Goal: Task Accomplishment & Management: Use online tool/utility

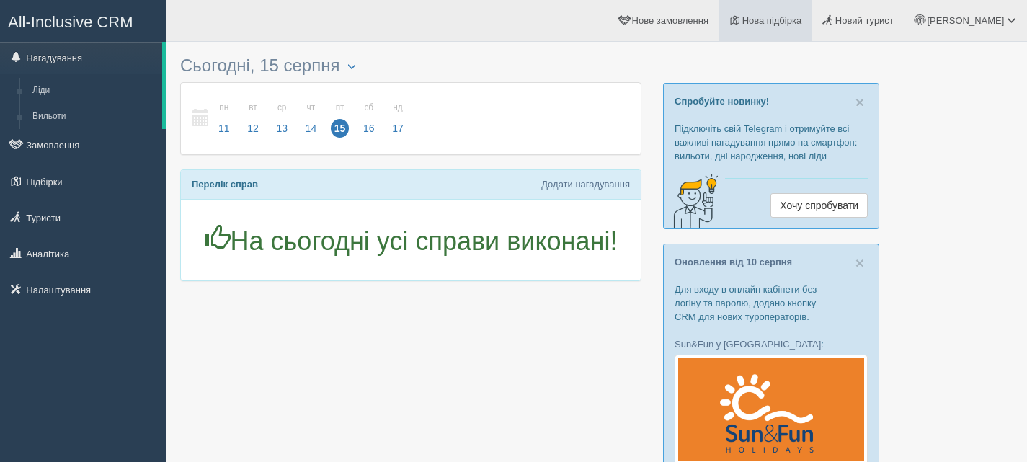
click at [802, 19] on span "Нова підбірка" at bounding box center [772, 20] width 60 height 11
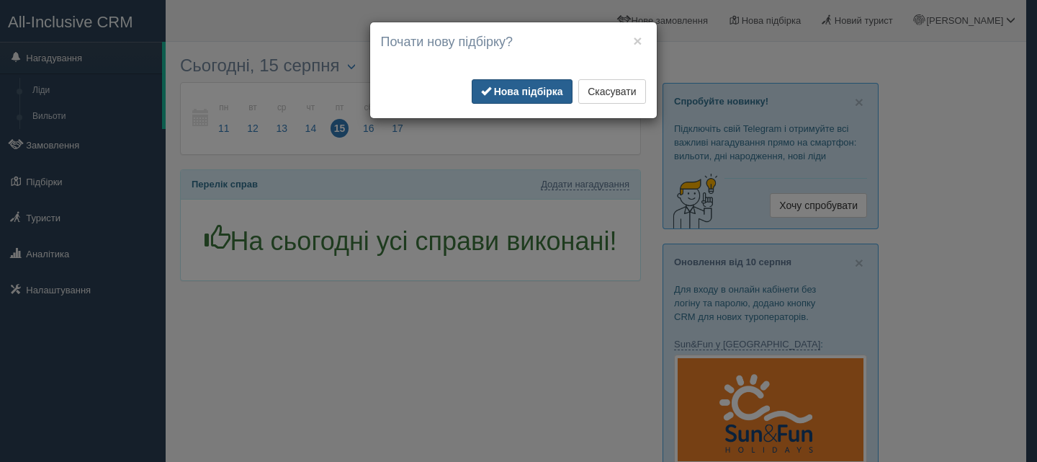
click at [545, 87] on b "Нова підбірка" at bounding box center [528, 92] width 69 height 12
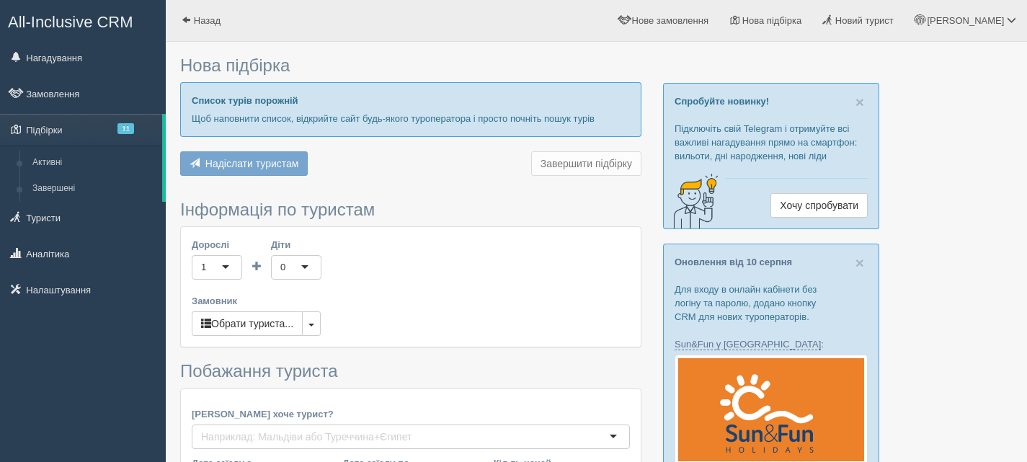
type input "6-7"
type input "49200"
type input "74500"
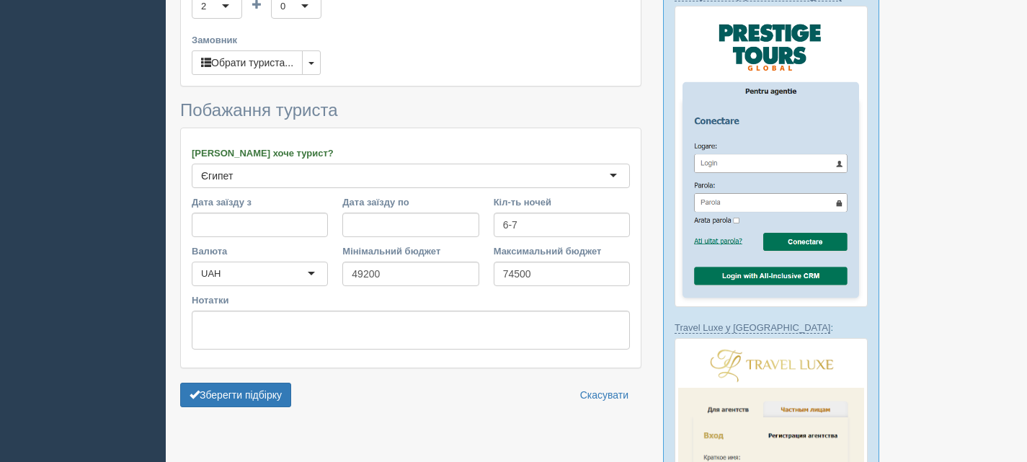
scroll to position [720, 0]
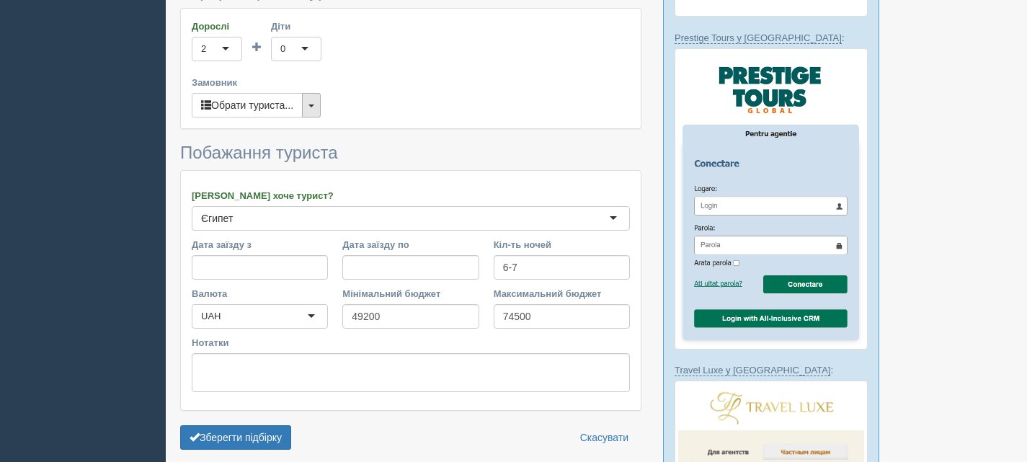
click at [314, 107] on span "button" at bounding box center [311, 105] width 6 height 3
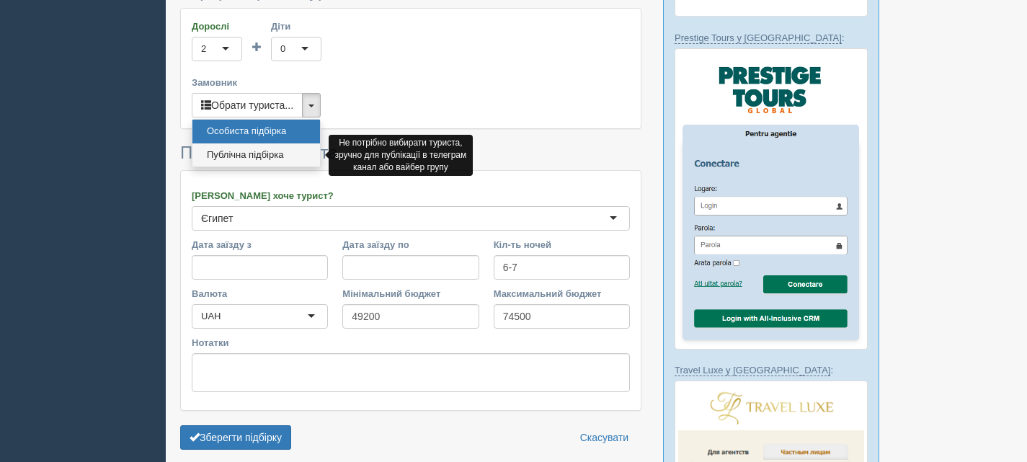
click at [274, 151] on link "Публічна підбірка" at bounding box center [256, 155] width 128 height 24
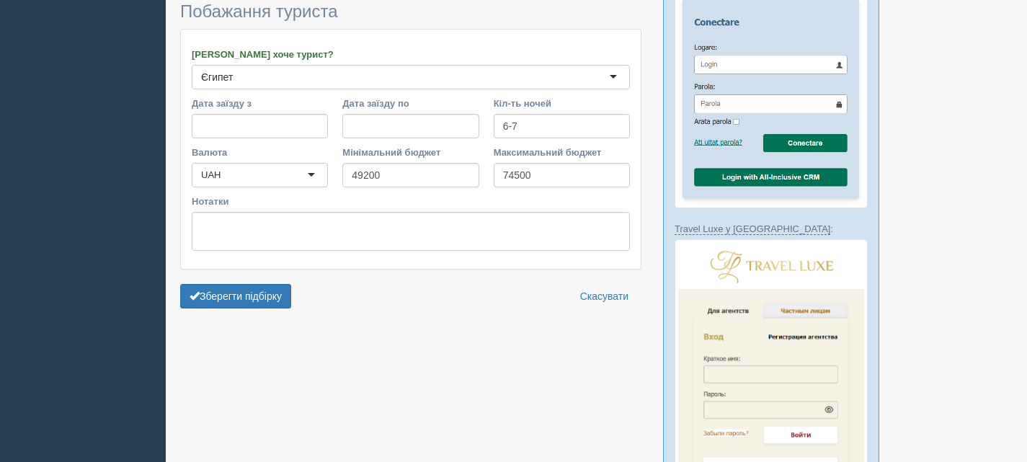
scroll to position [865, 0]
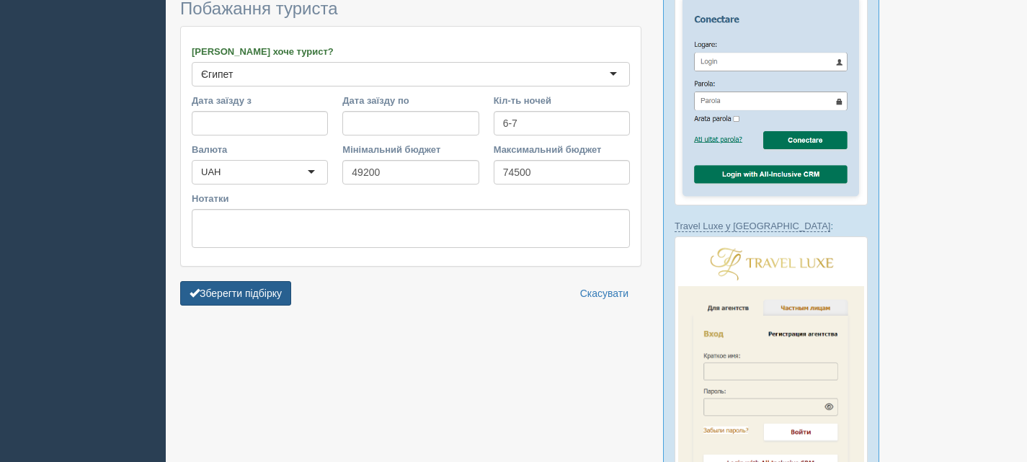
click at [231, 295] on button "Зберегти підбірку" at bounding box center [235, 293] width 111 height 24
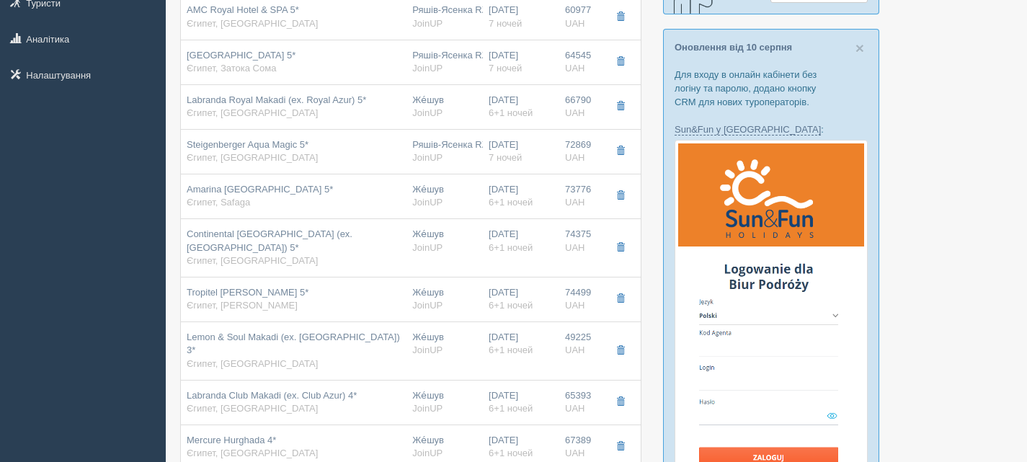
scroll to position [216, 0]
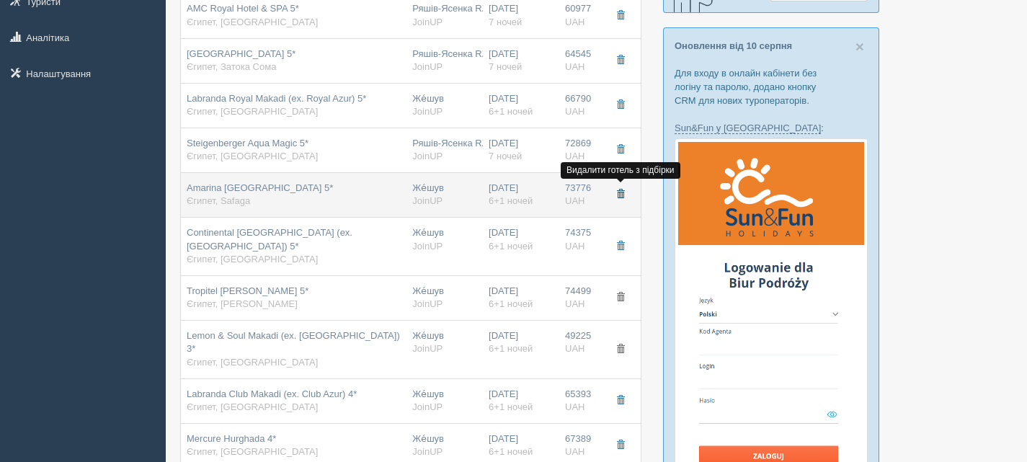
click at [627, 192] on button "button" at bounding box center [620, 195] width 24 height 22
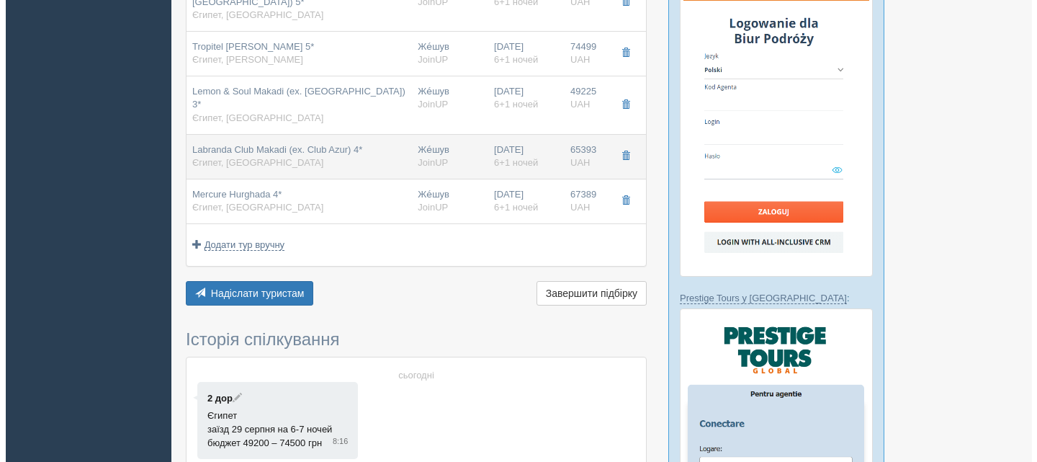
scroll to position [504, 0]
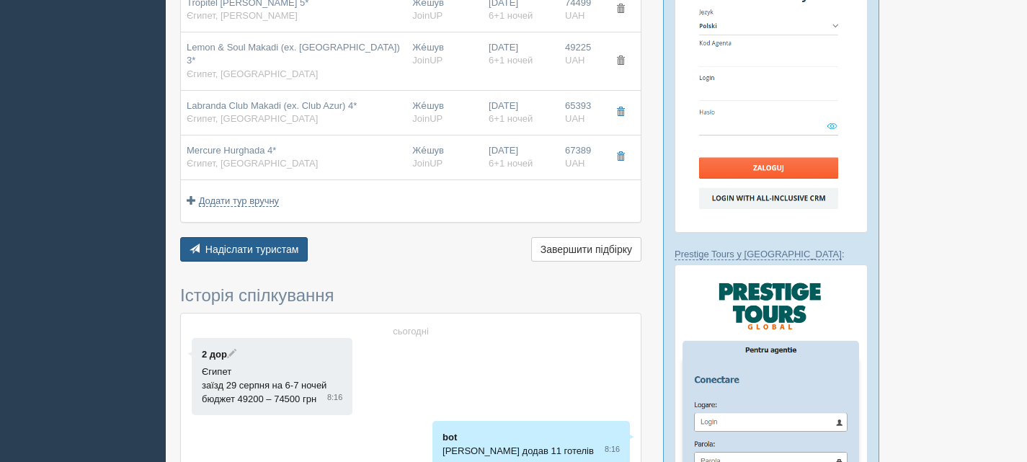
click at [274, 253] on span "Надіслати туристам" at bounding box center [252, 250] width 94 height 12
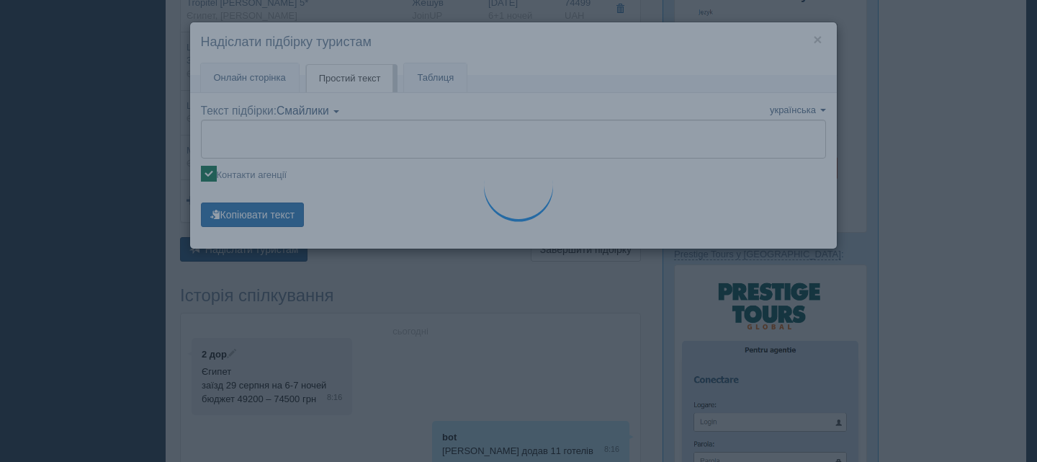
type textarea "🌞 Доброго дня! Пропонуємо Вам розглянути такі варіанти: 🌎 Єгипет, Хургада 🏩 Гот…"
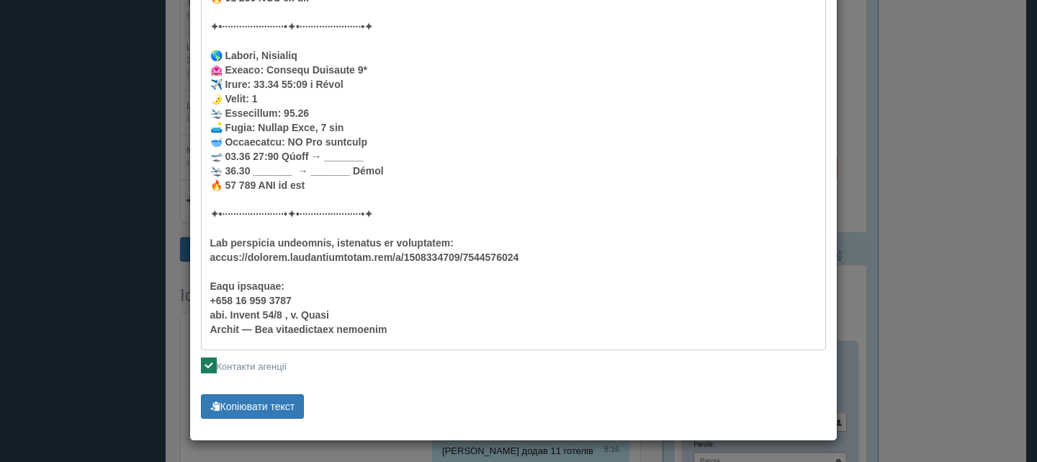
scroll to position [1792, 0]
click at [235, 400] on button "Копіювати текст" at bounding box center [253, 405] width 104 height 24
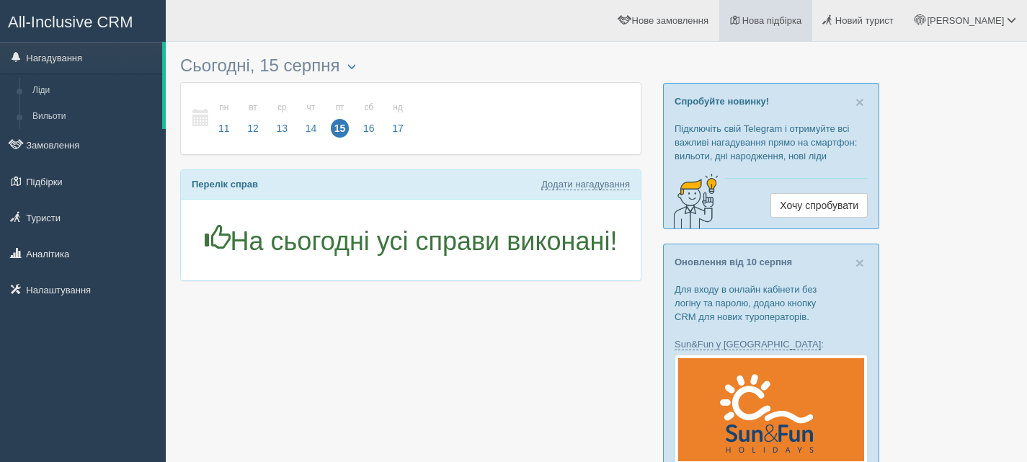
click at [802, 15] on span "Нова підбірка" at bounding box center [772, 20] width 60 height 11
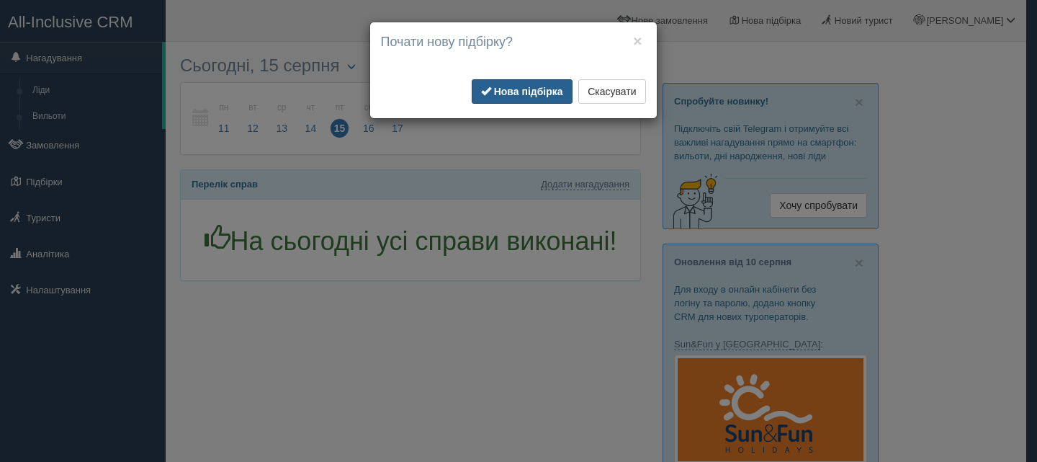
click at [548, 82] on button "Нова підбірка" at bounding box center [522, 91] width 101 height 24
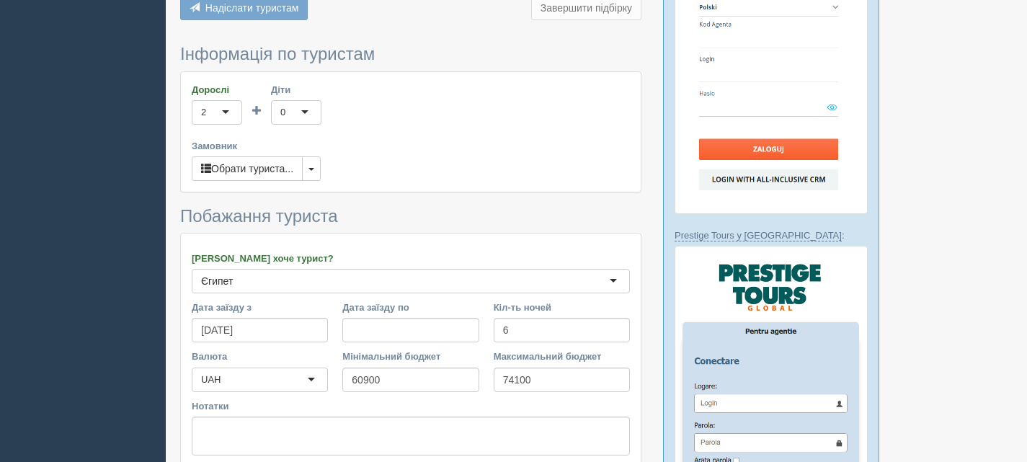
scroll to position [648, 0]
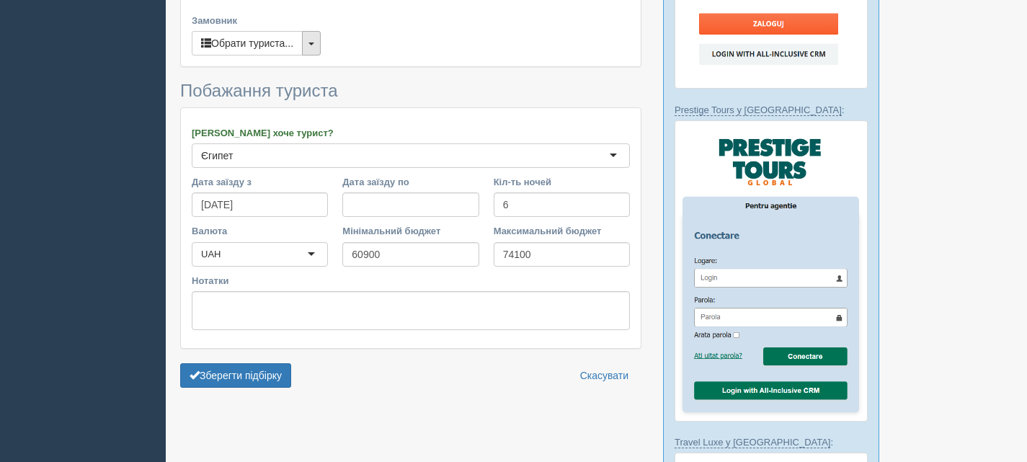
click at [313, 40] on button "button" at bounding box center [311, 43] width 19 height 24
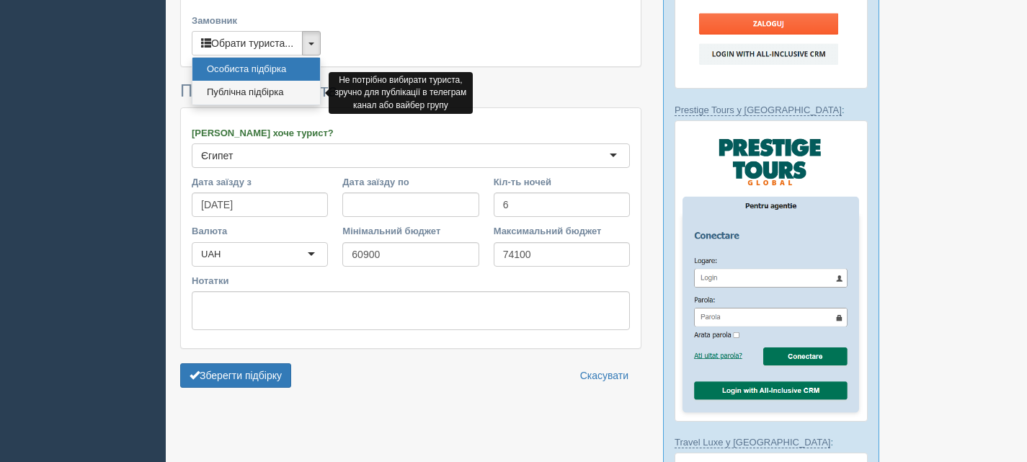
drag, startPoint x: 254, startPoint y: 94, endPoint x: 243, endPoint y: 120, distance: 28.1
click at [254, 94] on link "Публічна підбірка" at bounding box center [256, 93] width 128 height 24
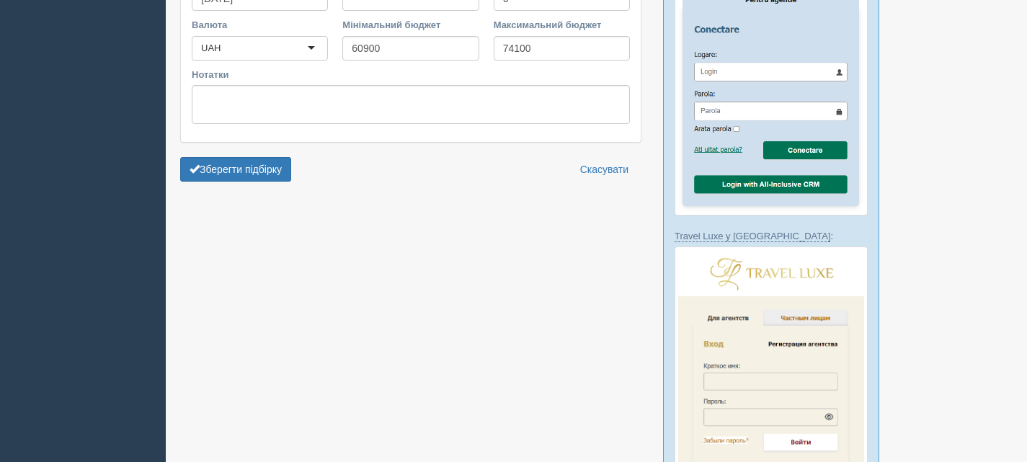
scroll to position [865, 0]
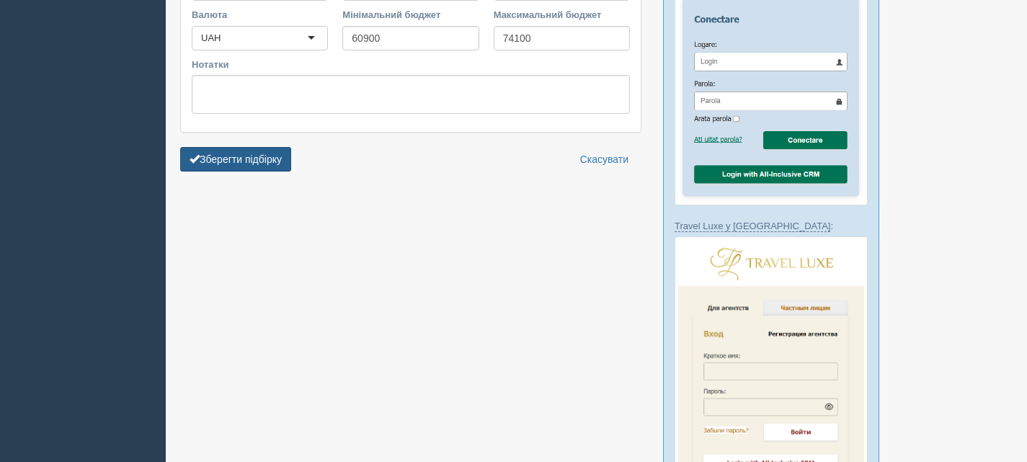
click at [222, 161] on button "Зберегти підбірку" at bounding box center [235, 159] width 111 height 24
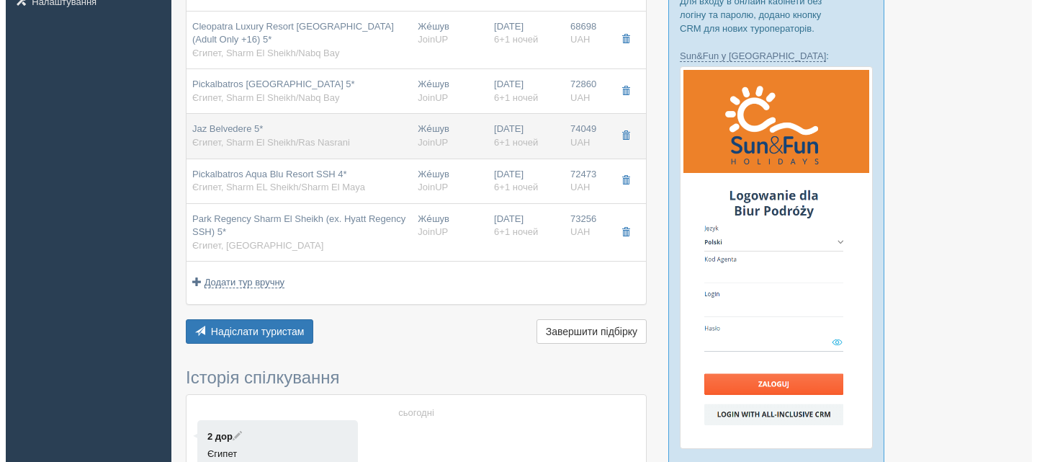
scroll to position [432, 0]
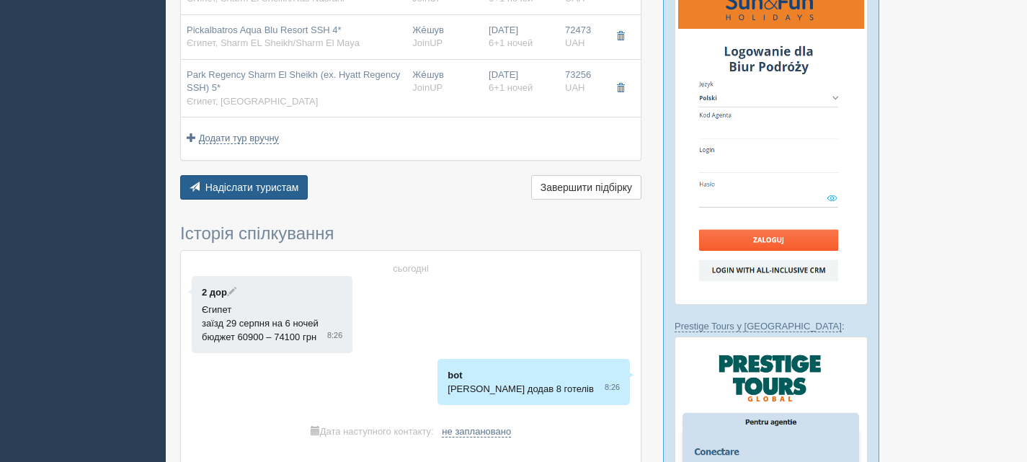
click at [237, 179] on button "Надіслати туристам Надіслати" at bounding box center [244, 187] width 128 height 24
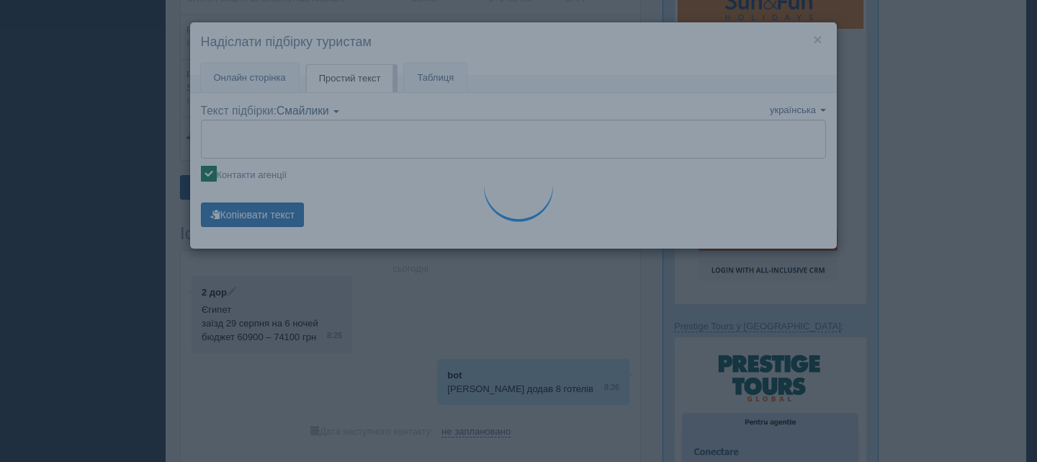
type textarea "🌞 Доброго дня! Пропонуємо Вам розглянути такі варіанти: 🌎 Єгипет, Sharm EL Shei…"
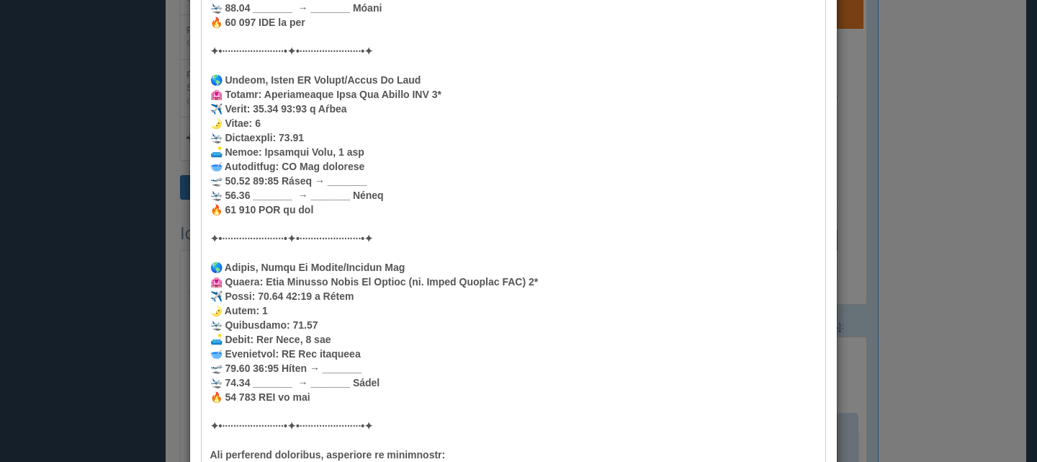
scroll to position [1417, 0]
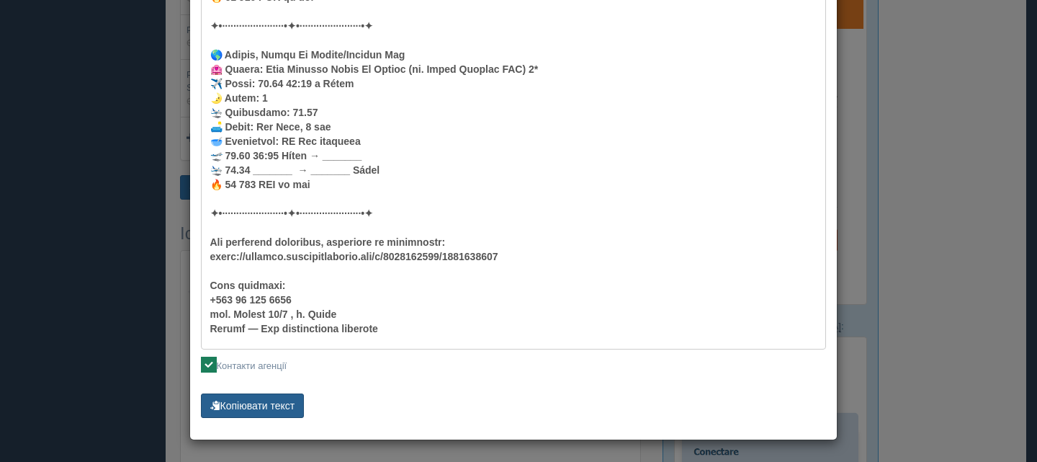
click at [259, 398] on button "Копіювати текст" at bounding box center [253, 405] width 104 height 24
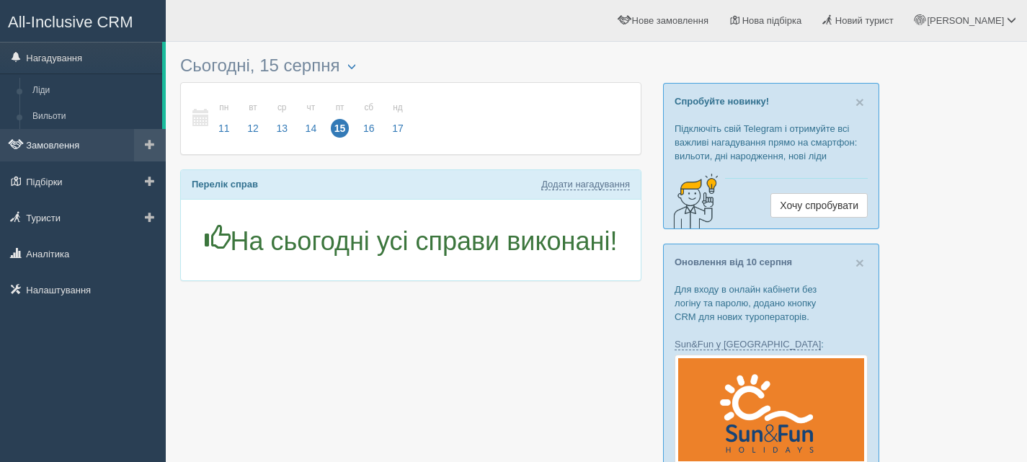
click at [52, 140] on link "Замовлення" at bounding box center [83, 145] width 166 height 32
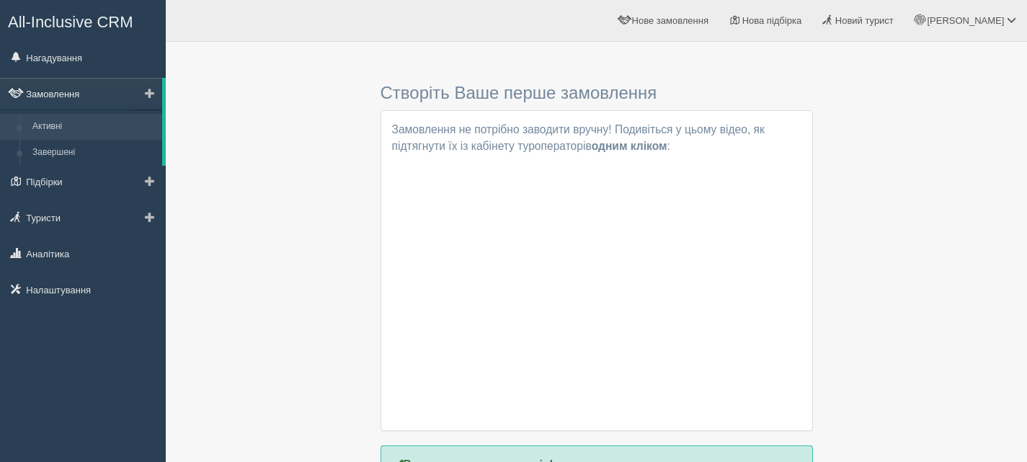
click at [45, 92] on link "Замовлення" at bounding box center [81, 94] width 162 height 32
click at [61, 177] on link "Підбірки" at bounding box center [83, 182] width 166 height 32
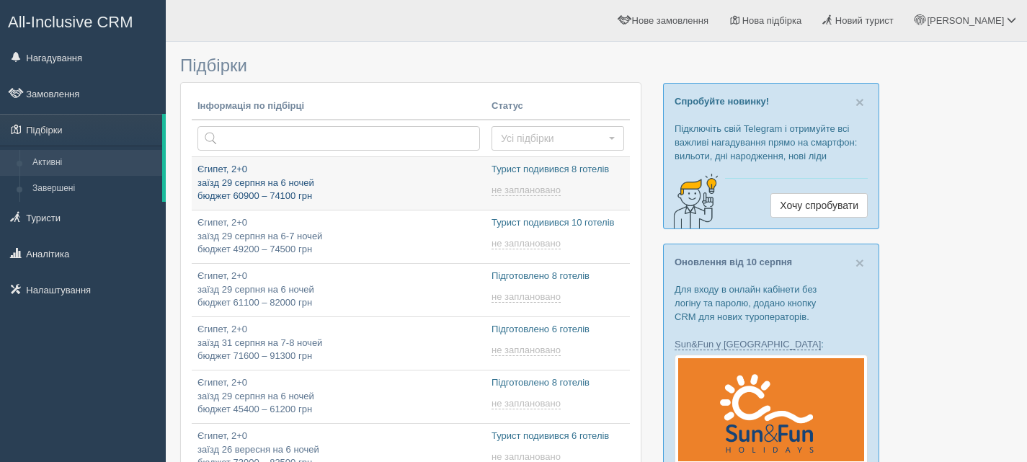
type input "[DATE] 9:25"
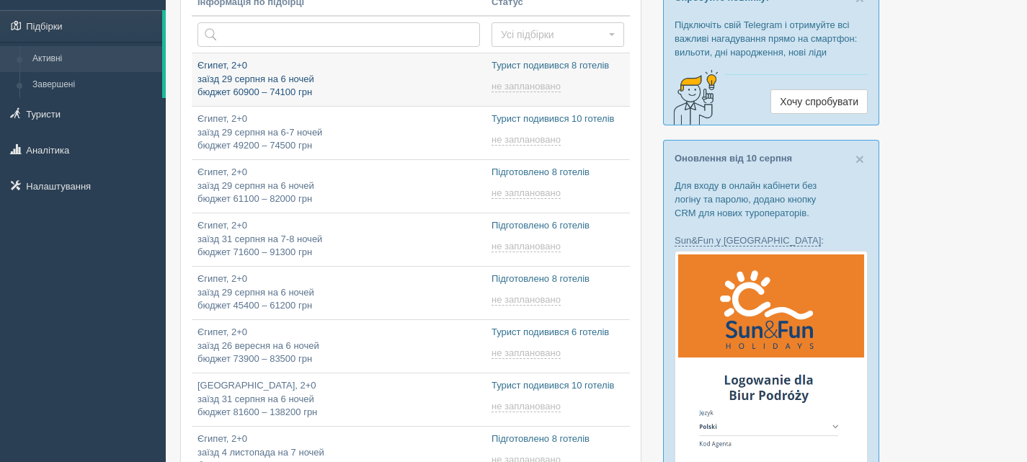
scroll to position [144, 0]
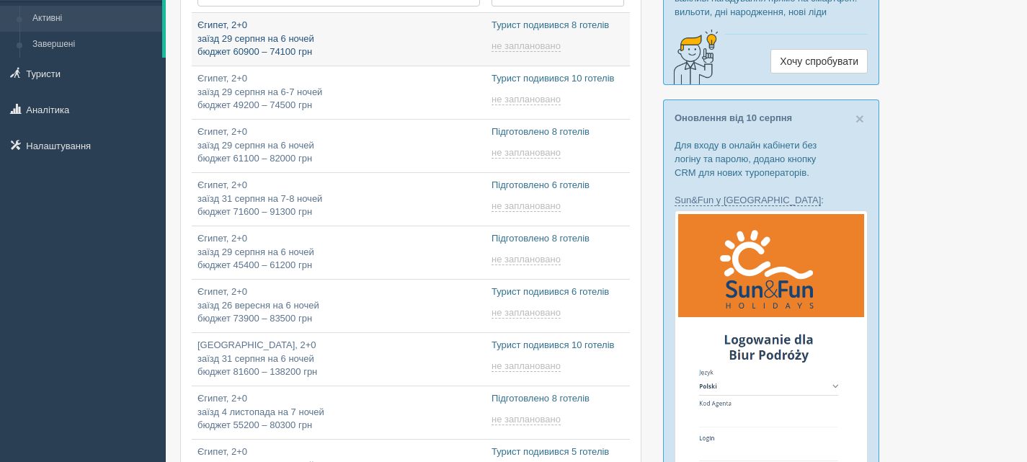
type input "[DATE] 15:25"
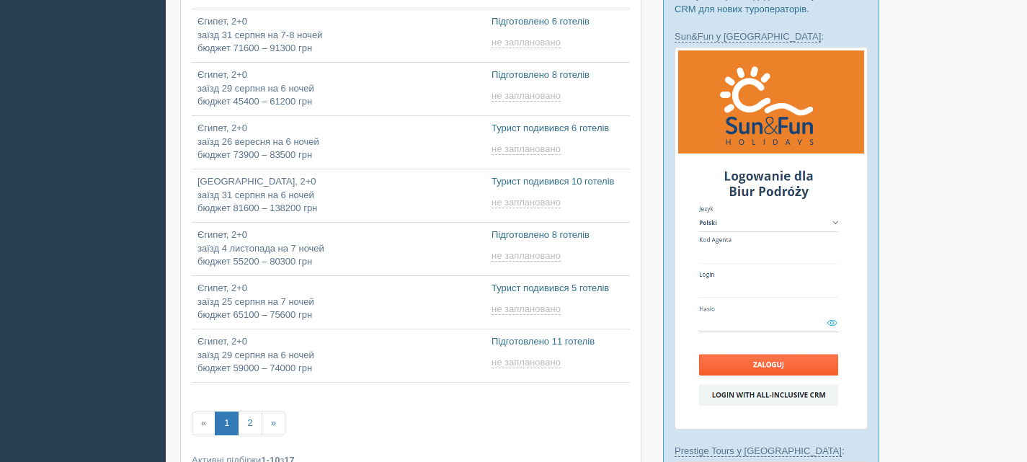
scroll to position [432, 0]
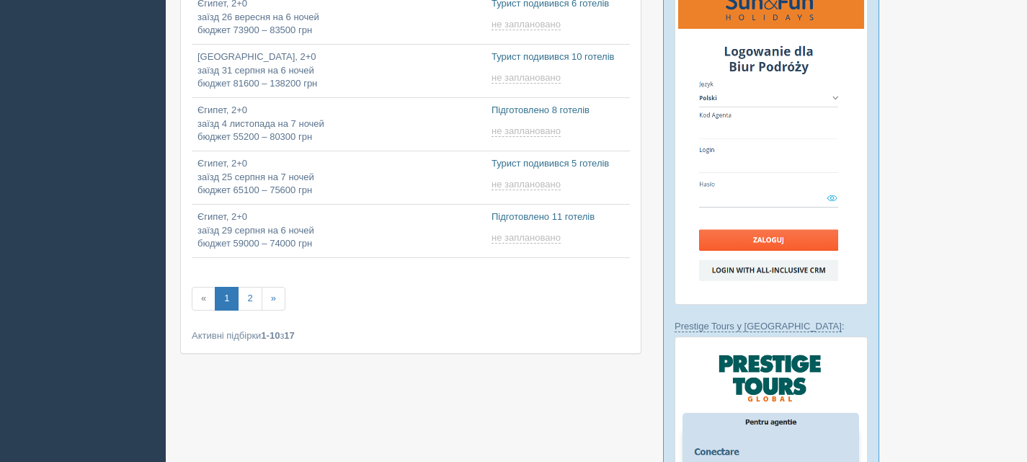
type input "2025-08-15 9:45"
type input "2025-08-15 9:40"
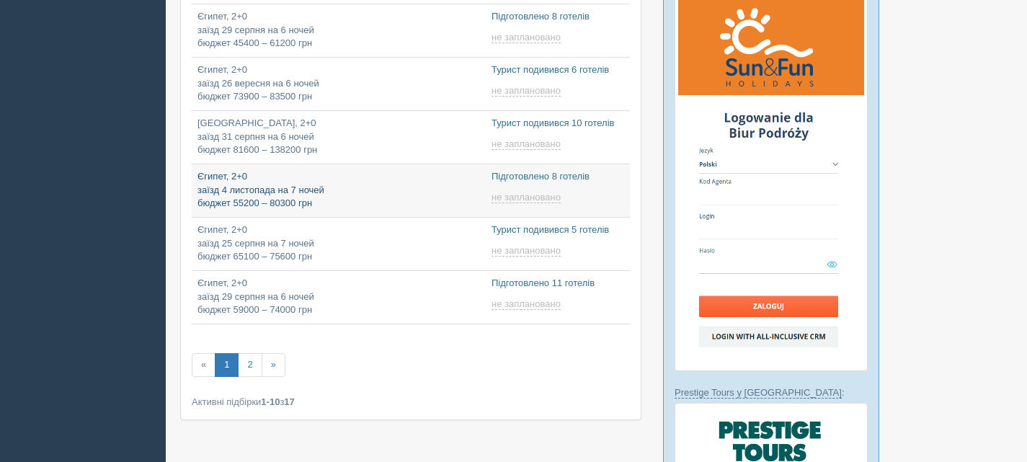
type input "2025-08-15 9:50"
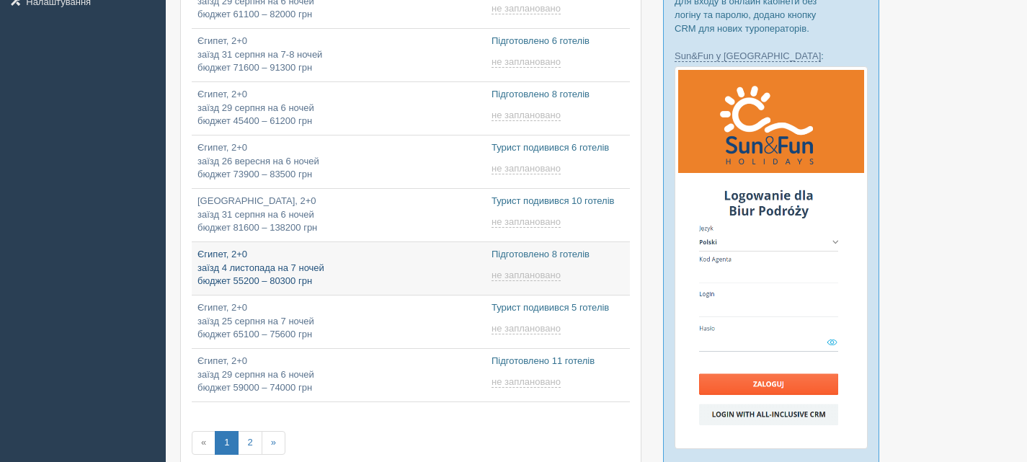
scroll to position [0, 0]
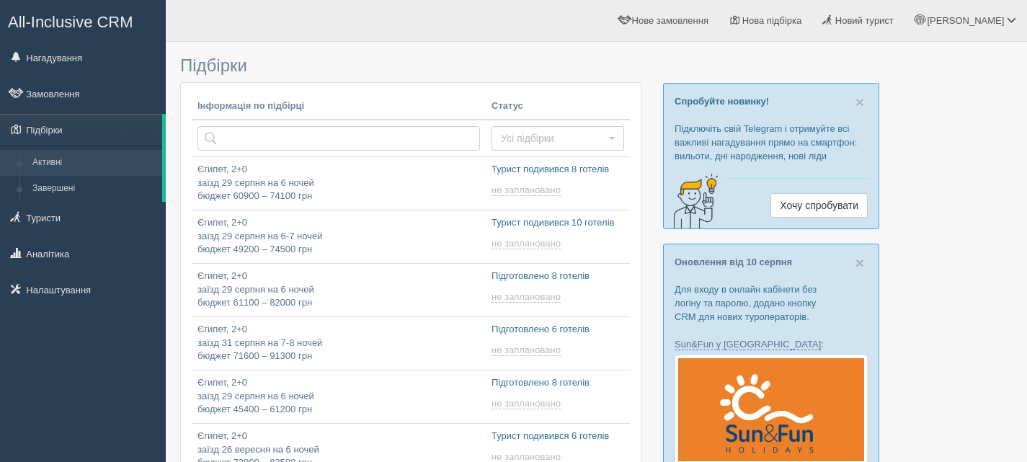
type input "2025-08-15 9:15"
click at [54, 184] on link "Завершені" at bounding box center [94, 189] width 136 height 26
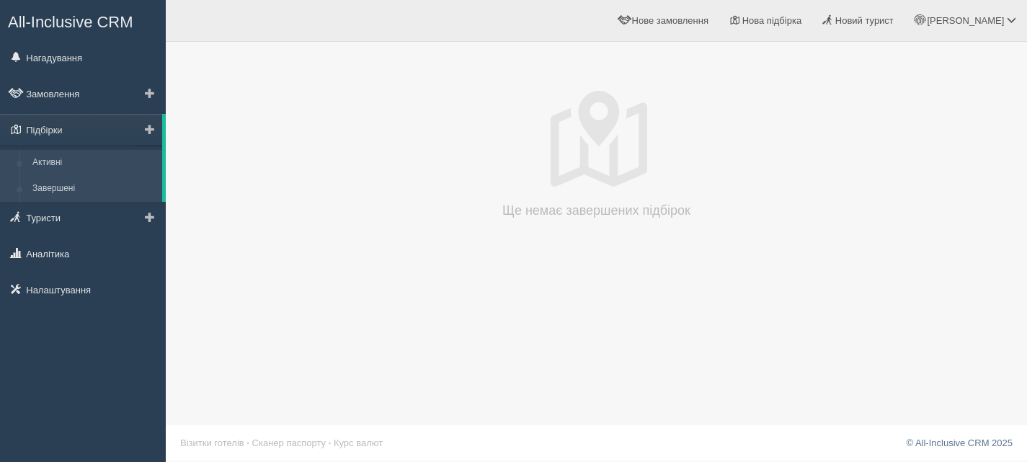
click at [50, 159] on link "Активні" at bounding box center [94, 163] width 136 height 26
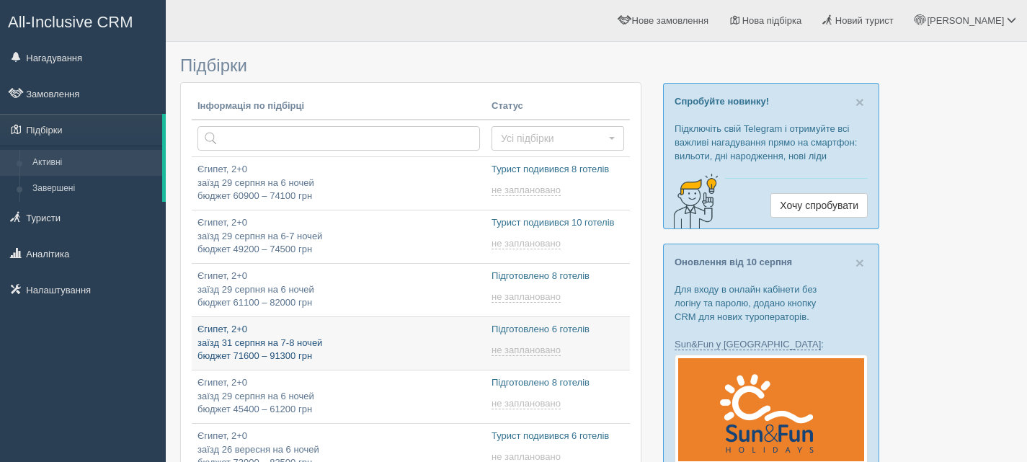
type input "[DATE] 18:25"
type input "[DATE] 15:25"
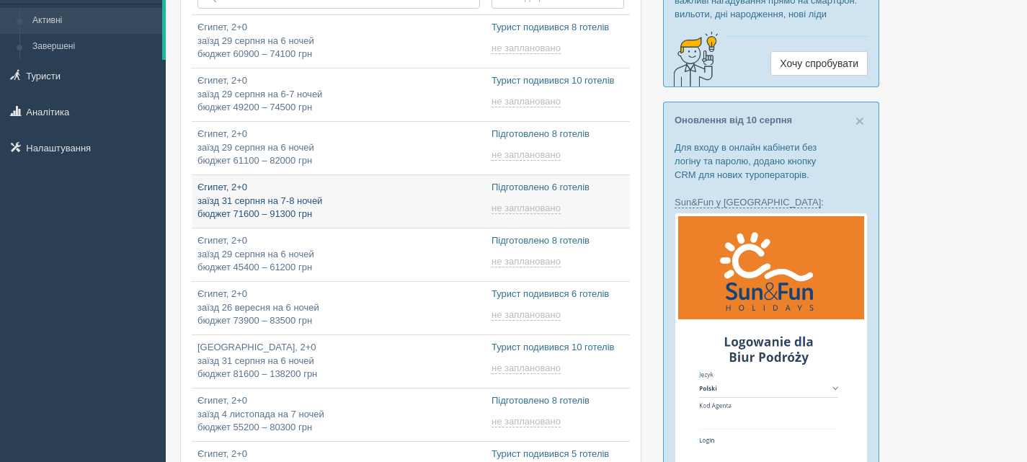
scroll to position [144, 0]
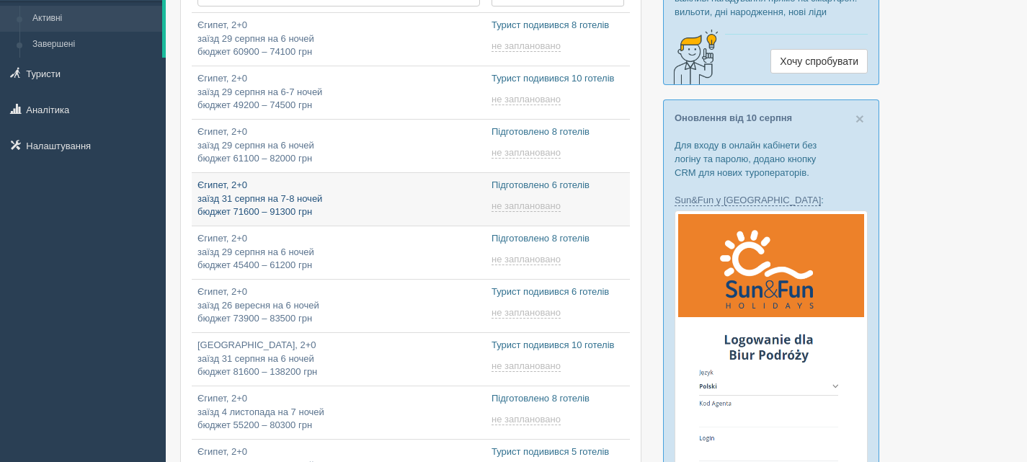
type input "[DATE] 10:40"
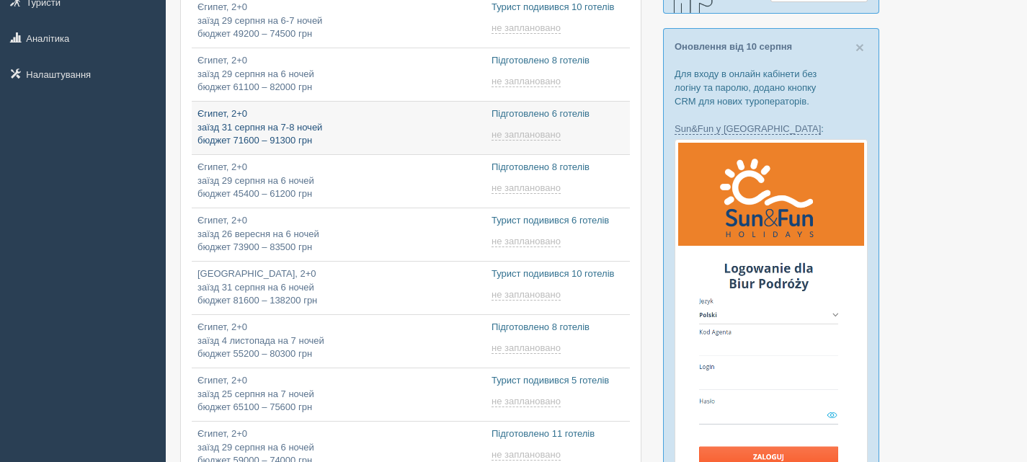
scroll to position [216, 0]
type input "2025-08-15 9:50"
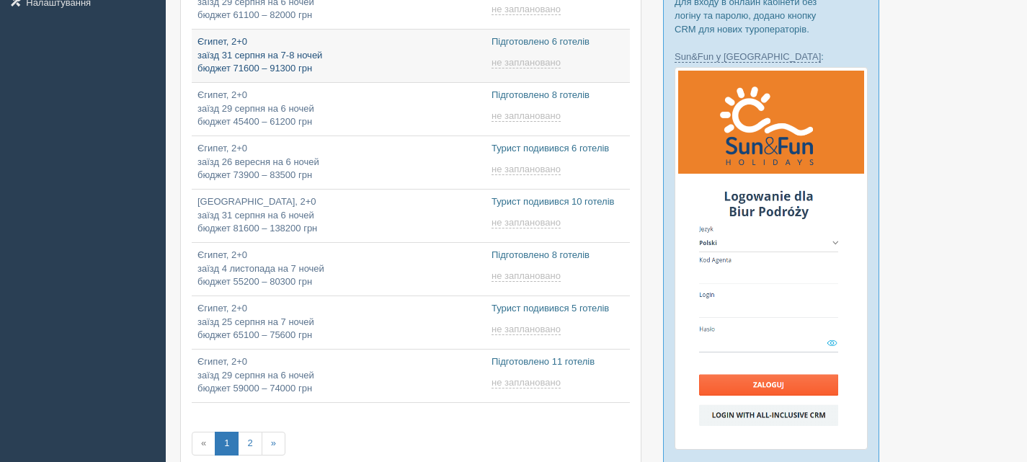
scroll to position [288, 0]
type input "2025-08-15 9:45"
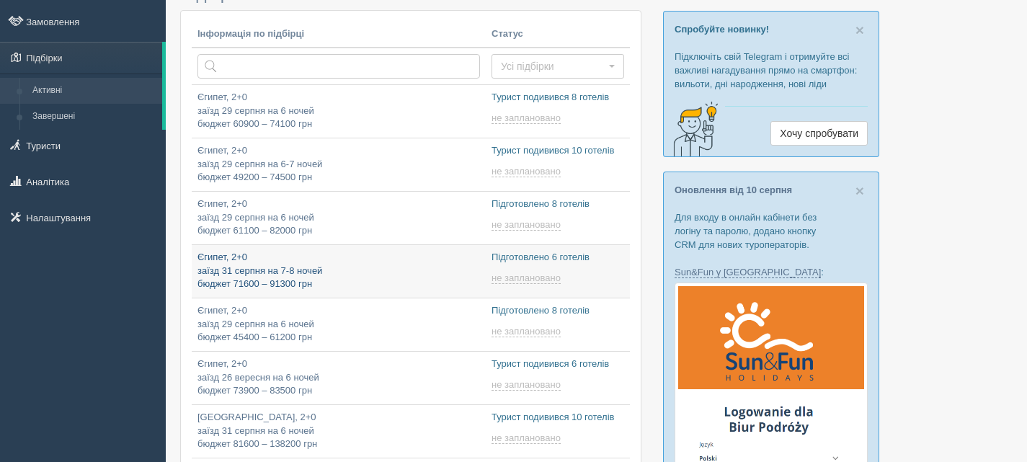
type input "2025-08-15 9:50"
type input "2025-08-15 9:15"
type input "2025-08-15 9:25"
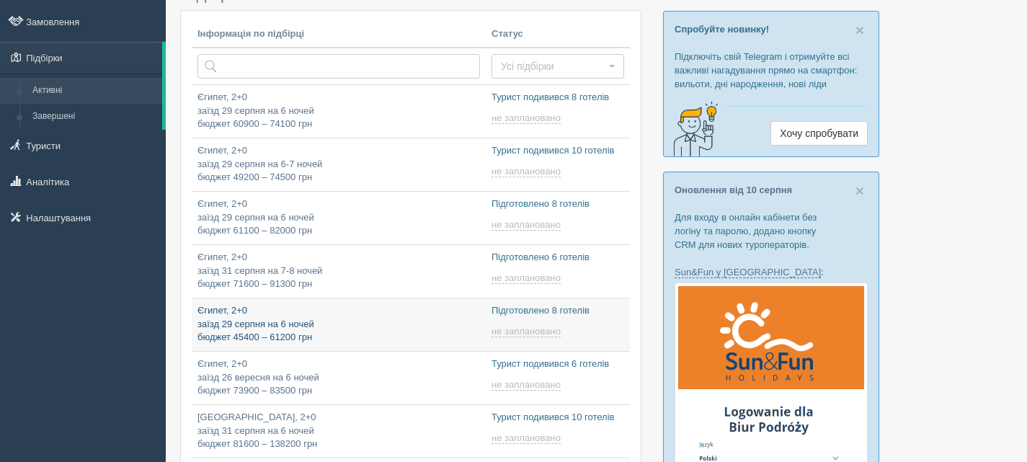
scroll to position [216, 0]
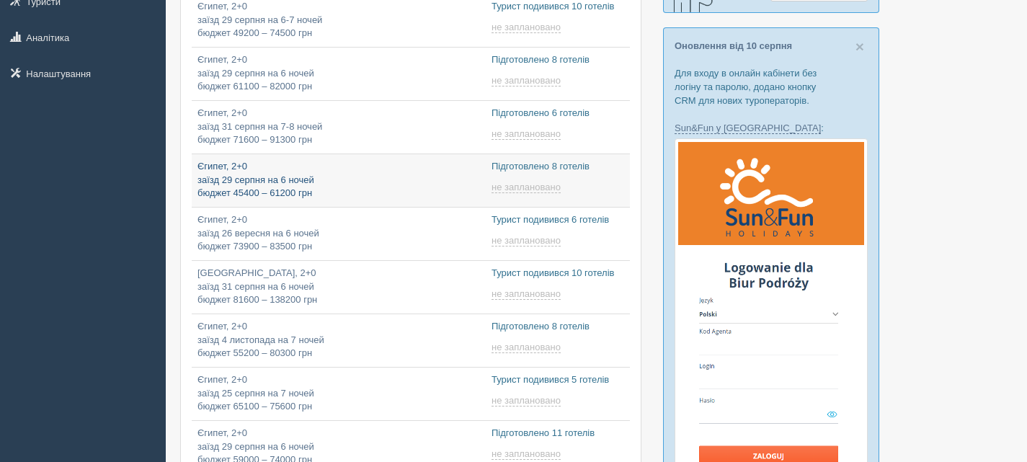
type input "[DATE] 10:05"
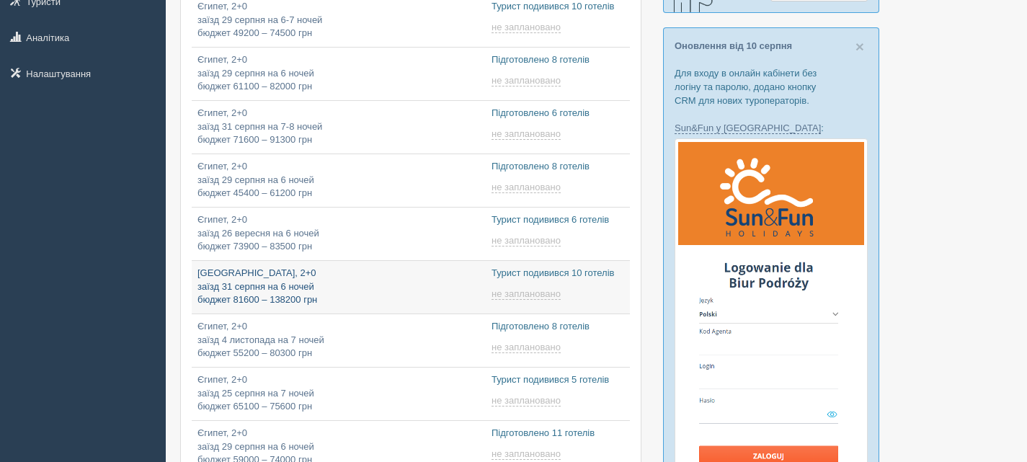
click at [410, 282] on p "Туреччина, 2+0 заїзд 31 серпня на 6 ночей бюджет 81600 – 138200 грн" at bounding box center [338, 287] width 282 height 40
